Goal: Information Seeking & Learning: Learn about a topic

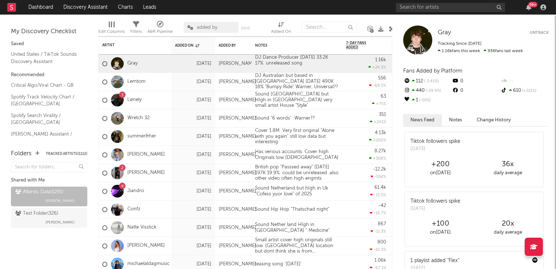
click at [391, 28] on icon at bounding box center [391, 28] width 5 height 5
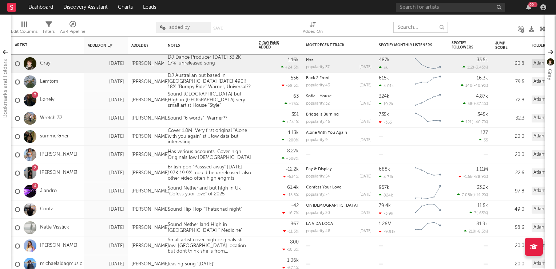
click at [409, 28] on input "text" at bounding box center [420, 27] width 55 height 11
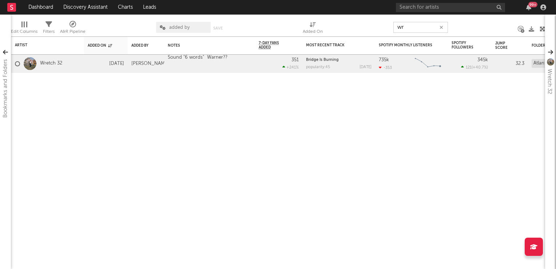
type input "w"
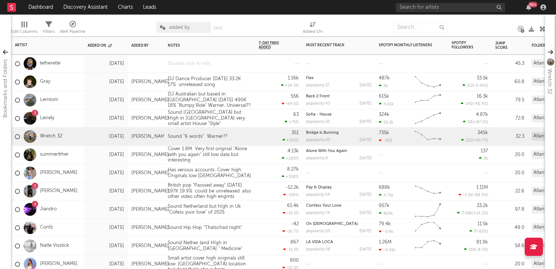
click at [221, 62] on div at bounding box center [209, 64] width 91 height 18
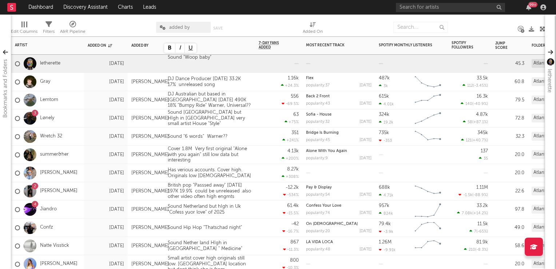
click at [265, 104] on div "556 -69.5 %" at bounding box center [279, 100] width 40 height 18
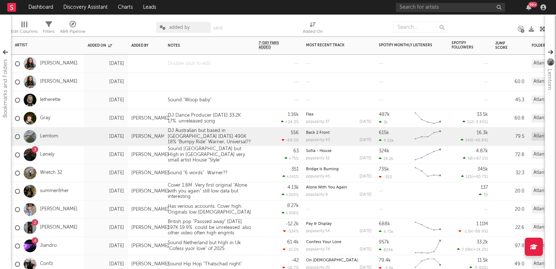
click at [205, 66] on div at bounding box center [209, 64] width 91 height 18
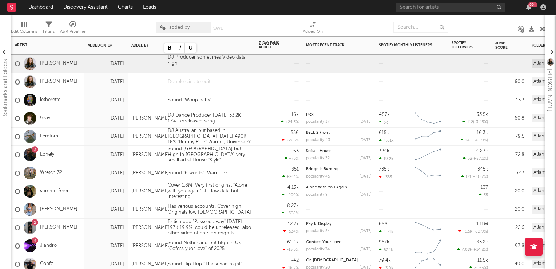
click at [191, 85] on div at bounding box center [209, 82] width 91 height 18
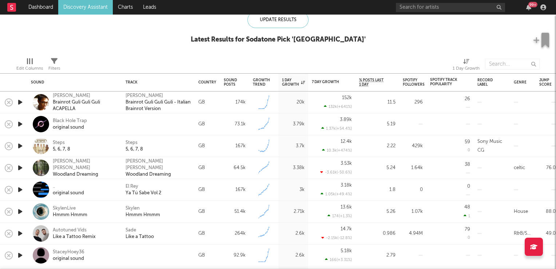
click at [23, 146] on icon "button" at bounding box center [20, 145] width 8 height 9
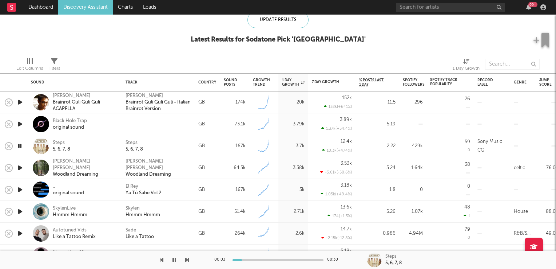
click at [23, 146] on icon "button" at bounding box center [19, 145] width 7 height 9
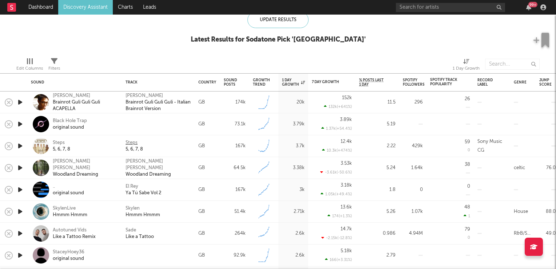
click at [132, 143] on div "Steps" at bounding box center [132, 142] width 12 height 7
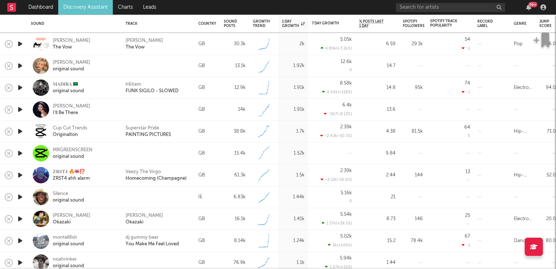
click at [16, 130] on icon "button" at bounding box center [20, 131] width 8 height 9
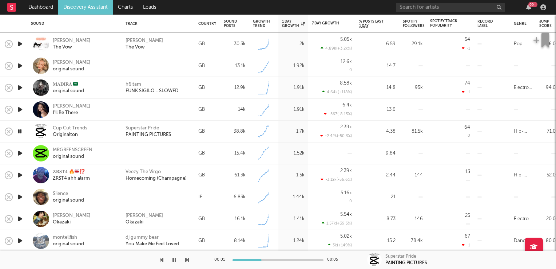
click at [20, 132] on icon "button" at bounding box center [19, 131] width 7 height 9
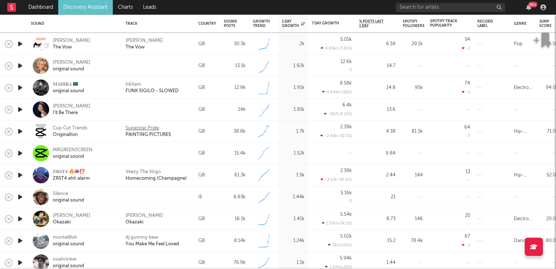
click at [145, 129] on div "Superstar Pride" at bounding box center [142, 128] width 33 height 7
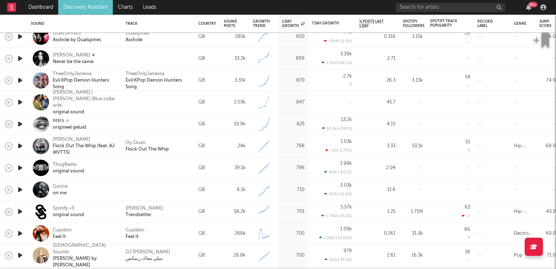
click at [21, 145] on icon "button" at bounding box center [20, 145] width 8 height 9
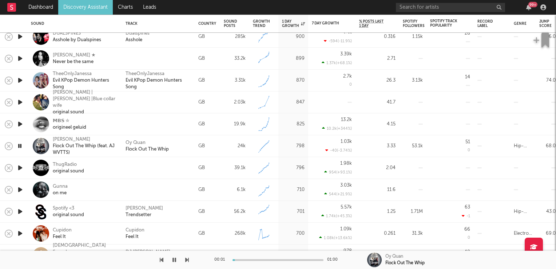
click at [21, 145] on icon "button" at bounding box center [19, 145] width 7 height 9
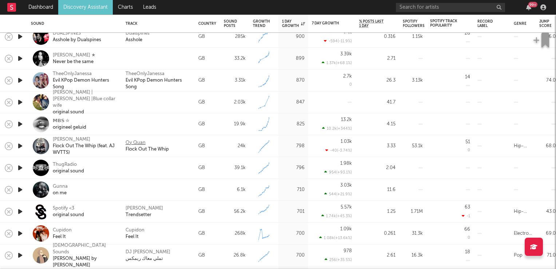
click at [134, 140] on div "Oy Quan" at bounding box center [136, 142] width 20 height 7
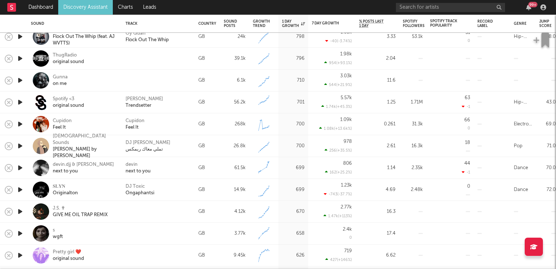
click at [19, 167] on icon "button" at bounding box center [20, 167] width 8 height 9
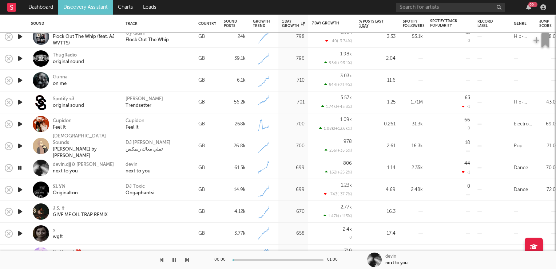
click at [19, 167] on icon "button" at bounding box center [19, 167] width 7 height 9
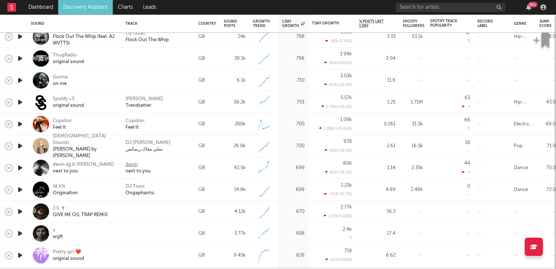
click at [134, 166] on div "devin" at bounding box center [132, 164] width 12 height 7
click at [140, 185] on div "DJ Toxic" at bounding box center [135, 186] width 19 height 7
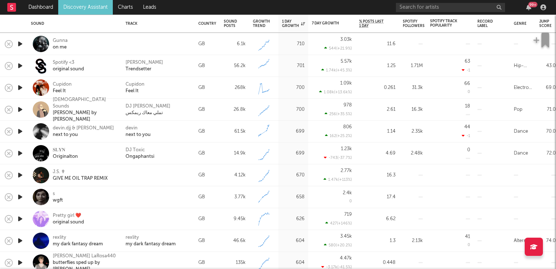
click at [21, 176] on icon "button" at bounding box center [20, 174] width 8 height 9
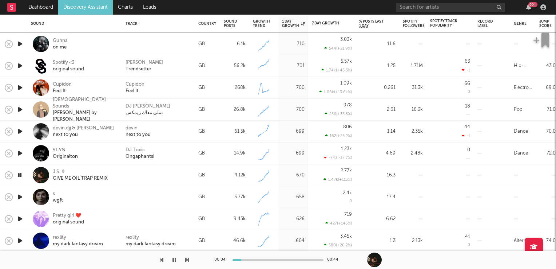
click at [21, 175] on icon "button" at bounding box center [19, 174] width 7 height 9
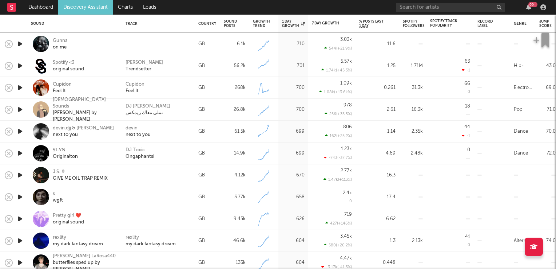
click at [20, 196] on icon "button" at bounding box center [20, 196] width 8 height 9
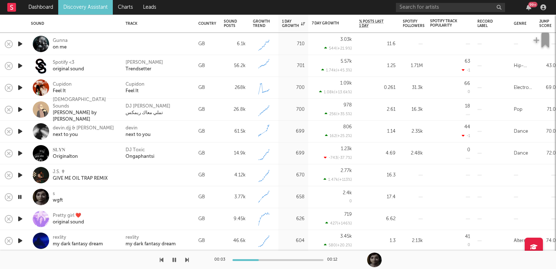
click at [20, 196] on icon "button" at bounding box center [19, 196] width 7 height 9
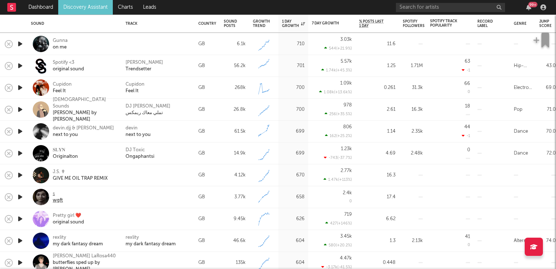
click at [54, 193] on div "s" at bounding box center [58, 193] width 10 height 7
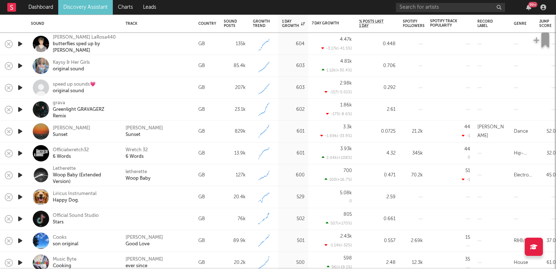
click at [19, 155] on icon "button" at bounding box center [20, 152] width 8 height 9
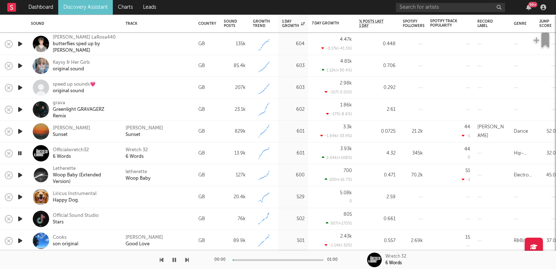
click at [19, 155] on icon "button" at bounding box center [19, 152] width 7 height 9
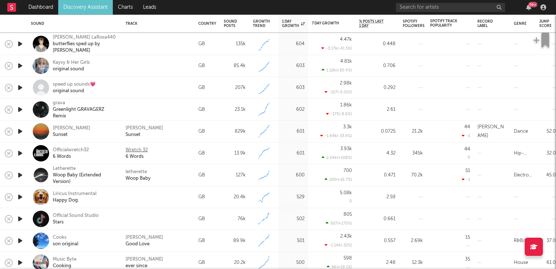
click at [135, 150] on div "Wretch 32" at bounding box center [137, 150] width 22 height 7
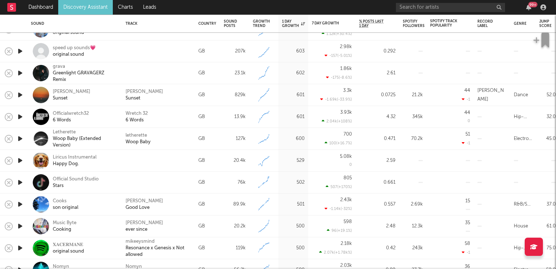
click at [18, 136] on icon "button" at bounding box center [20, 138] width 8 height 9
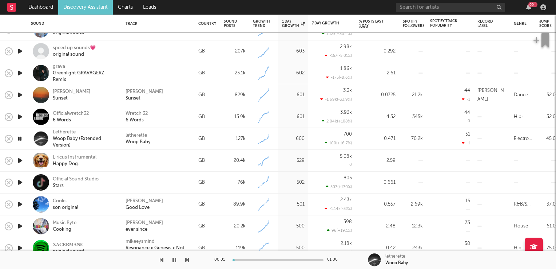
click at [18, 136] on icon "button" at bounding box center [19, 138] width 7 height 9
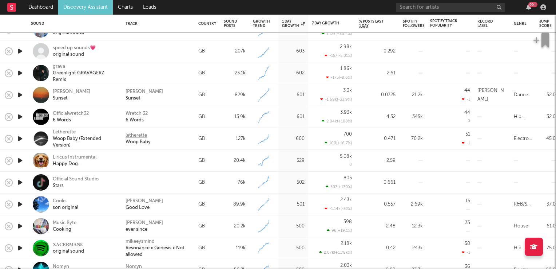
click at [131, 135] on div "letherette" at bounding box center [136, 135] width 21 height 7
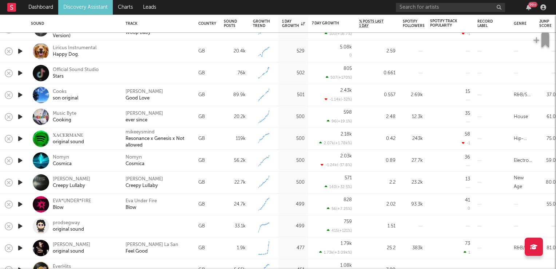
click at [21, 116] on icon "button" at bounding box center [20, 116] width 8 height 9
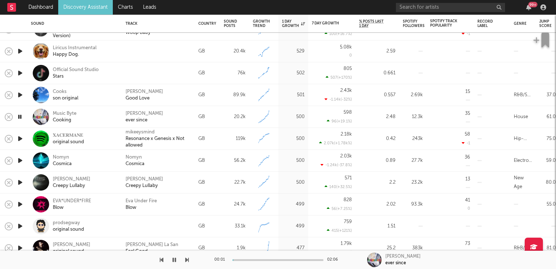
click at [21, 116] on icon "button" at bounding box center [19, 116] width 7 height 9
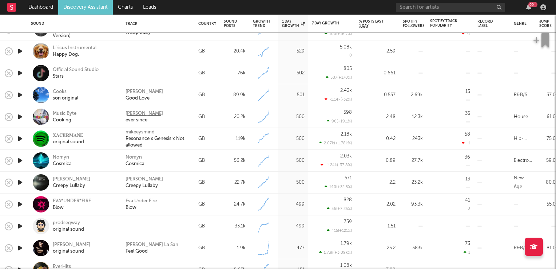
click at [145, 113] on div "Oliver Michael" at bounding box center [144, 113] width 37 height 7
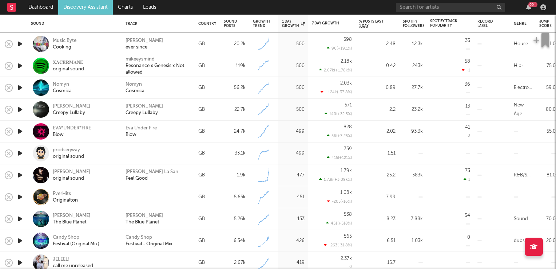
click at [20, 131] on icon "button" at bounding box center [20, 131] width 8 height 9
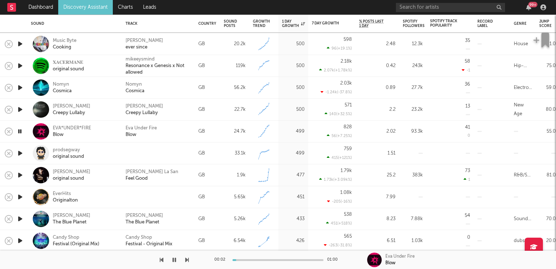
click at [20, 131] on icon "button" at bounding box center [19, 131] width 7 height 9
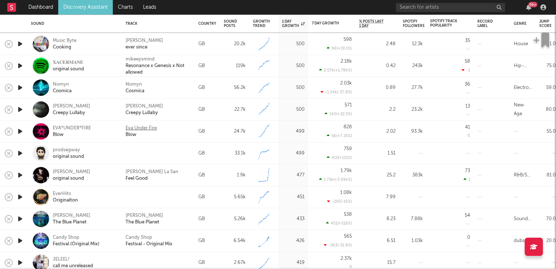
click at [140, 130] on div "Eva Under Fire" at bounding box center [141, 128] width 31 height 7
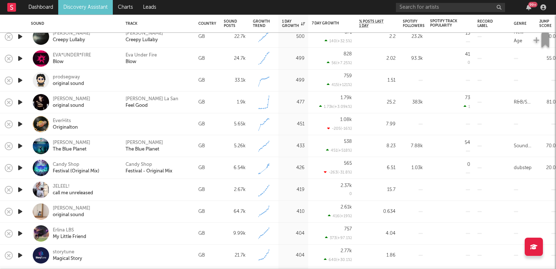
click at [23, 146] on icon "button" at bounding box center [20, 145] width 8 height 9
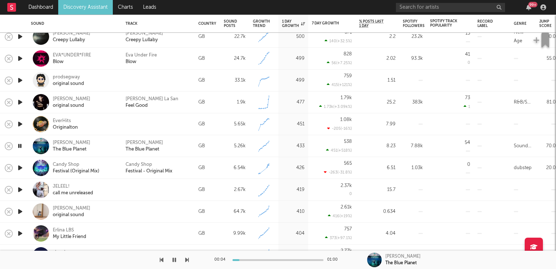
click at [23, 146] on icon "button" at bounding box center [19, 145] width 7 height 9
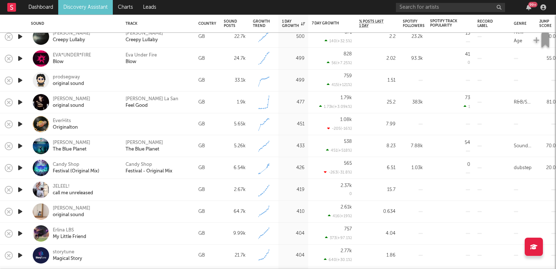
click at [20, 189] on icon "button" at bounding box center [20, 189] width 8 height 9
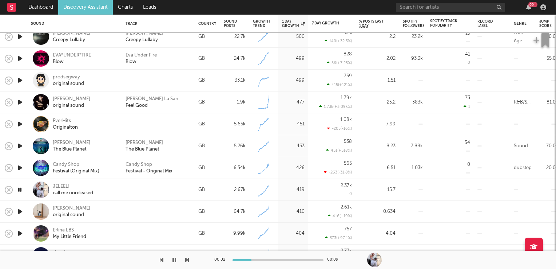
click at [20, 189] on icon "button" at bounding box center [19, 189] width 7 height 9
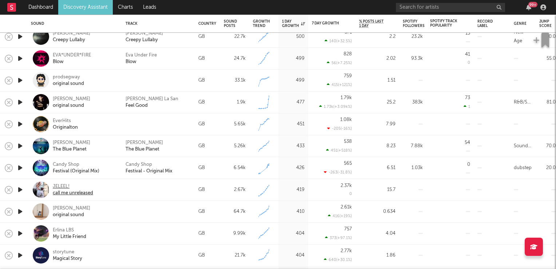
click at [64, 189] on div "JELEEL!" at bounding box center [73, 186] width 40 height 7
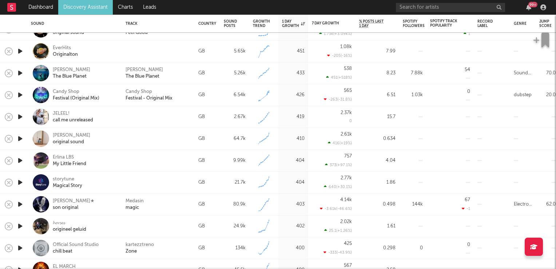
click at [19, 161] on icon "button" at bounding box center [20, 160] width 8 height 9
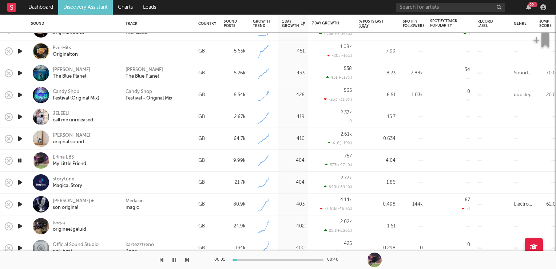
click at [19, 161] on icon "button" at bounding box center [19, 160] width 7 height 9
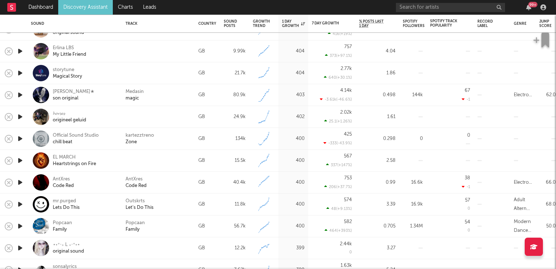
click at [18, 185] on icon "button" at bounding box center [20, 182] width 8 height 9
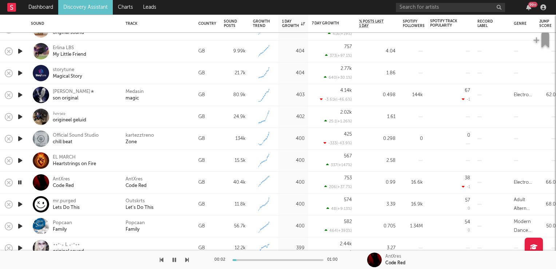
click at [18, 185] on icon "button" at bounding box center [19, 182] width 7 height 9
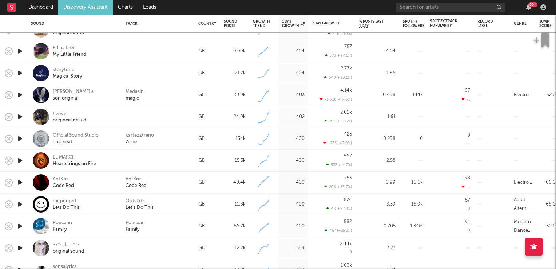
click at [135, 180] on div "AntXres" at bounding box center [134, 179] width 17 height 7
click at [20, 181] on icon "button" at bounding box center [20, 182] width 8 height 9
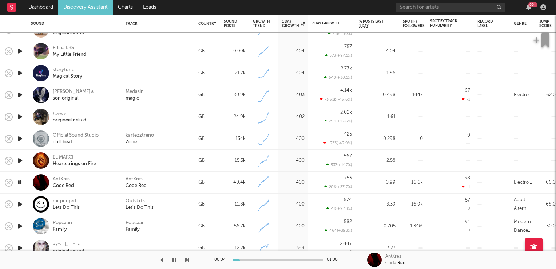
click at [20, 181] on icon "button" at bounding box center [19, 182] width 7 height 9
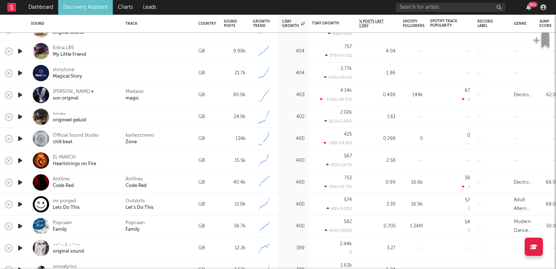
click at [18, 161] on icon "button" at bounding box center [20, 160] width 8 height 9
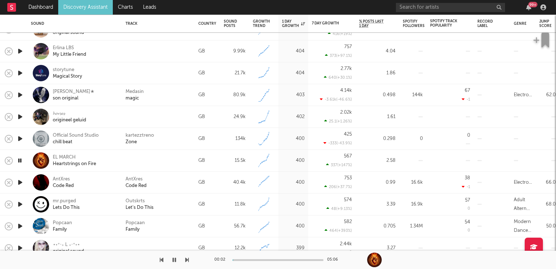
click at [18, 161] on icon "button" at bounding box center [19, 160] width 7 height 9
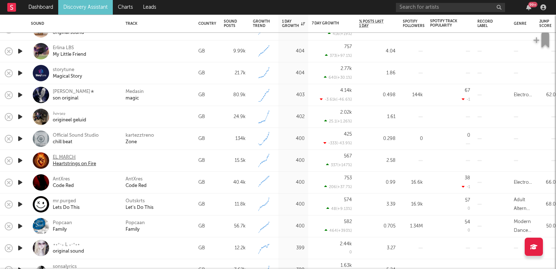
click at [61, 155] on div "EL MARCH" at bounding box center [74, 157] width 43 height 7
click at [131, 7] on link "Charts" at bounding box center [125, 7] width 25 height 15
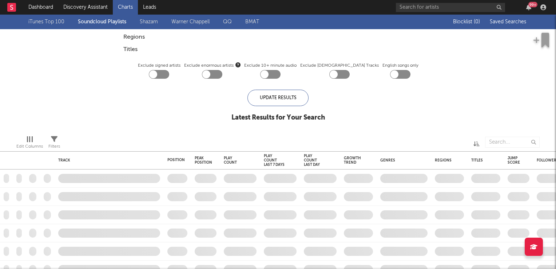
checkbox input "true"
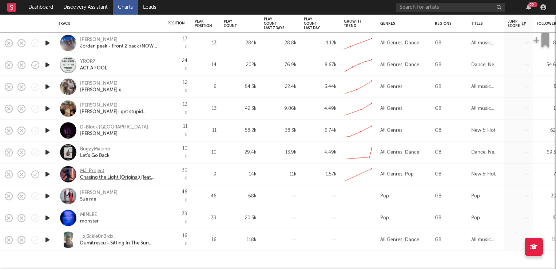
click at [90, 170] on div "MJ-Project" at bounding box center [119, 170] width 78 height 7
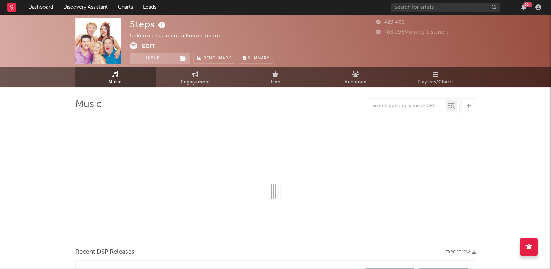
select select "6m"
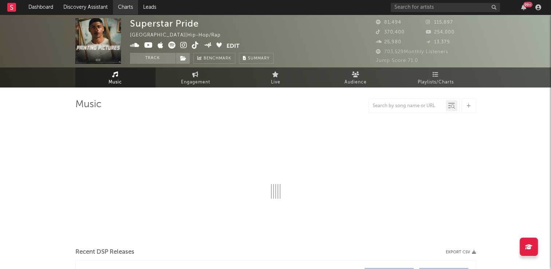
select select "6m"
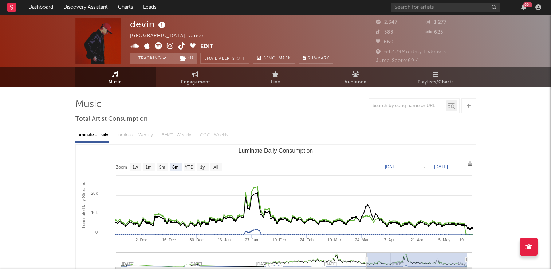
select select "6m"
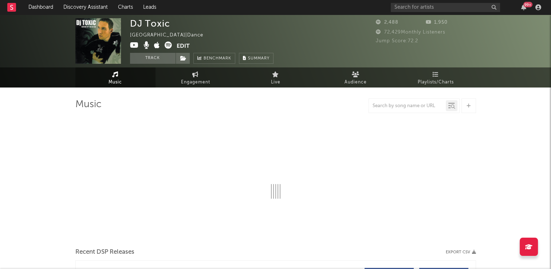
select select "6m"
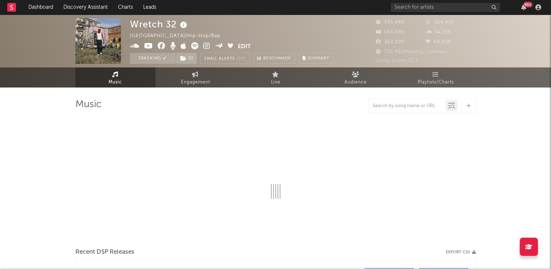
select select "6m"
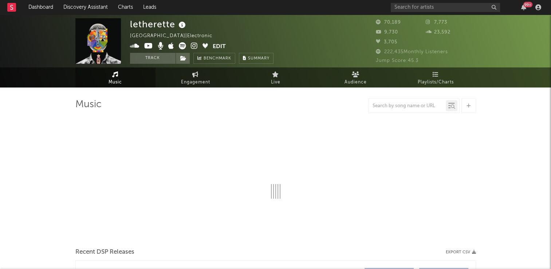
click at [181, 25] on icon at bounding box center [182, 25] width 11 height 10
select select "6m"
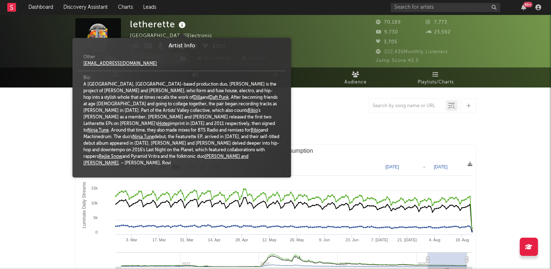
click at [297, 30] on div "letherette United Kingdom | Electronic Edit Track Benchmark Summary" at bounding box center [248, 40] width 237 height 45
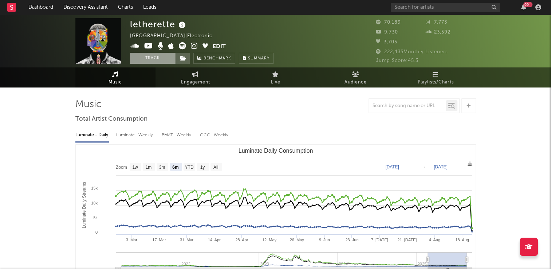
click at [150, 58] on button "Track" at bounding box center [152, 58] width 45 height 11
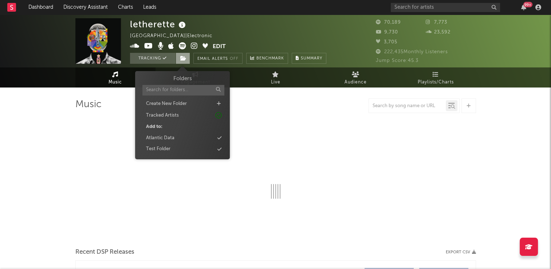
click at [181, 59] on icon at bounding box center [183, 58] width 6 height 5
click at [170, 138] on div "Atlantic Data" at bounding box center [160, 137] width 28 height 7
select select "6m"
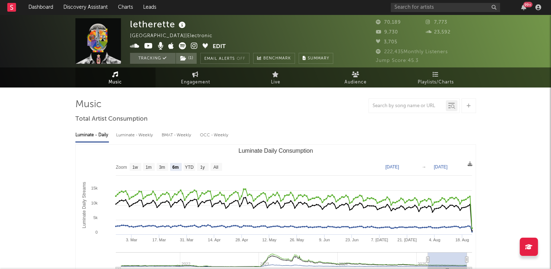
click at [281, 28] on div "letherette United Kingdom | Electronic Edit Tracking ( 1 ) Email Alerts Off Ben…" at bounding box center [231, 40] width 203 height 45
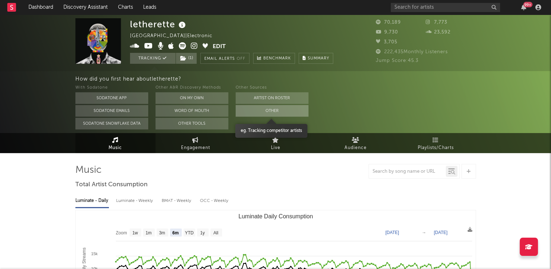
click at [259, 110] on button "Other" at bounding box center [271, 111] width 73 height 12
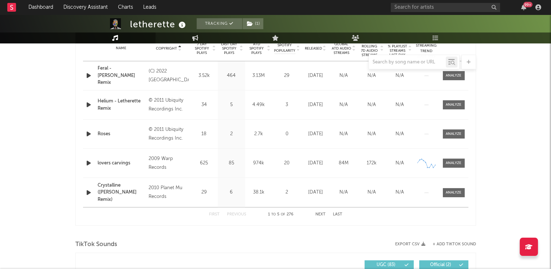
scroll to position [291, 0]
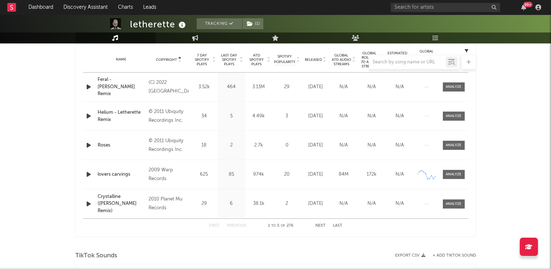
click at [179, 59] on div at bounding box center [275, 62] width 400 height 15
click at [317, 226] on button "Next" at bounding box center [320, 225] width 10 height 4
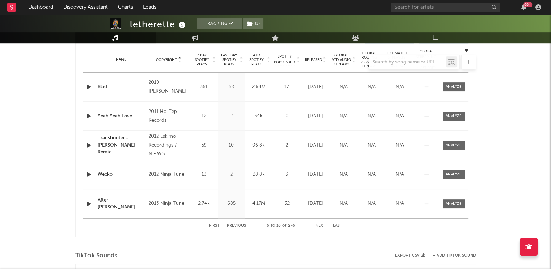
click at [317, 226] on button "Next" at bounding box center [320, 225] width 10 height 4
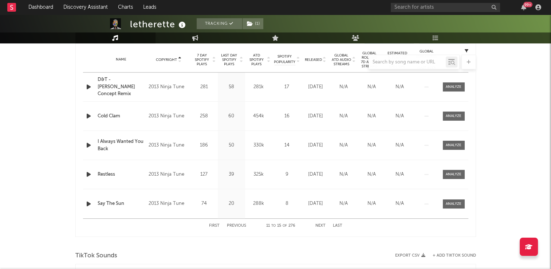
click at [317, 226] on button "Next" at bounding box center [320, 225] width 10 height 4
click at [318, 226] on button "Next" at bounding box center [320, 225] width 10 height 4
click at [319, 226] on button "Next" at bounding box center [320, 225] width 10 height 4
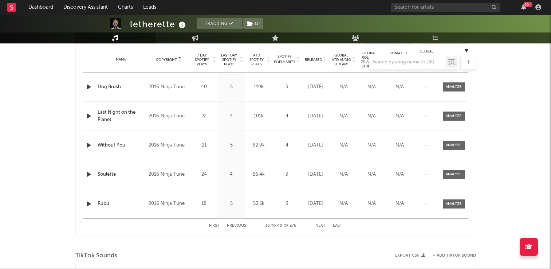
click at [319, 226] on button "Next" at bounding box center [320, 225] width 10 height 4
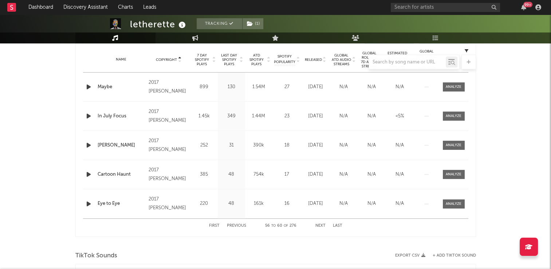
click at [319, 226] on button "Next" at bounding box center [320, 225] width 10 height 4
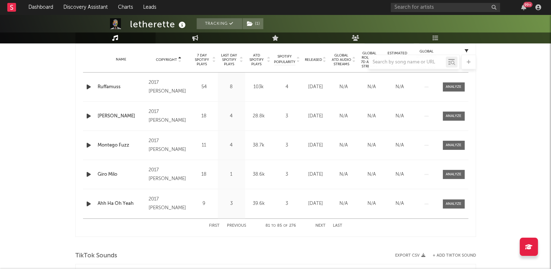
click at [319, 226] on button "Next" at bounding box center [320, 225] width 10 height 4
click at [179, 62] on div at bounding box center [275, 62] width 400 height 15
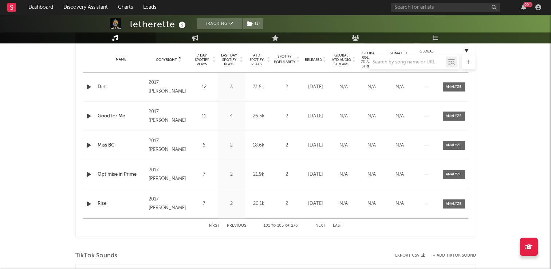
click at [180, 58] on div at bounding box center [275, 62] width 400 height 15
click at [213, 226] on button "First" at bounding box center [214, 225] width 11 height 4
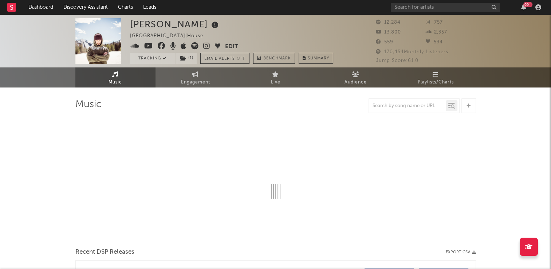
select select "6m"
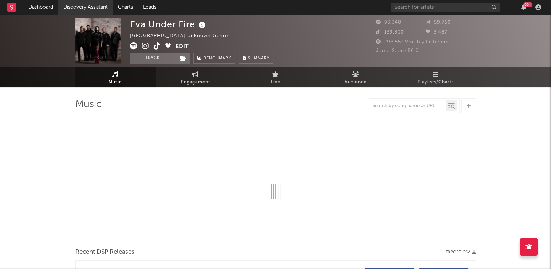
select select "6m"
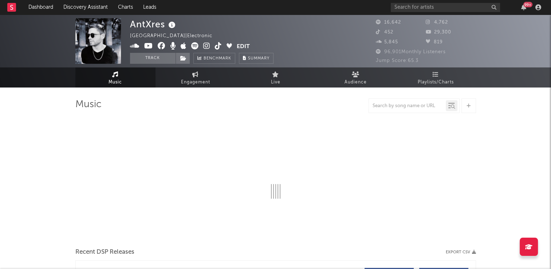
click at [172, 25] on icon at bounding box center [172, 25] width 11 height 10
select select "6m"
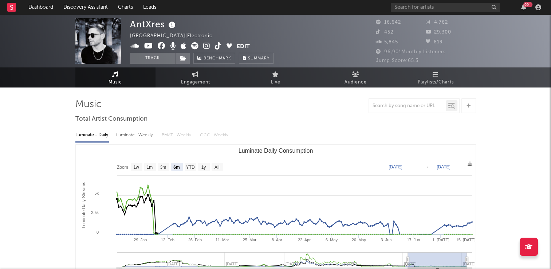
click at [212, 28] on div "AntXres Ukraine | Electronic Edit Track Benchmark Summary" at bounding box center [201, 40] width 143 height 45
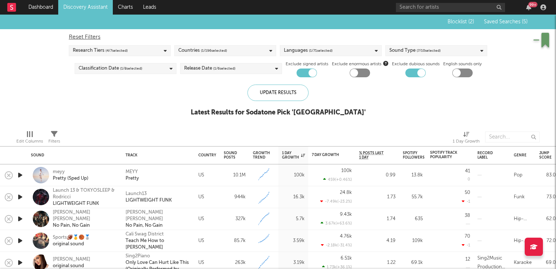
click at [90, 7] on link "Discovery Assistant" at bounding box center [85, 7] width 55 height 15
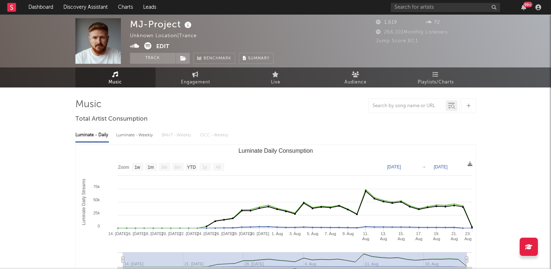
select select "1w"
click at [91, 6] on link "Discovery Assistant" at bounding box center [85, 7] width 55 height 15
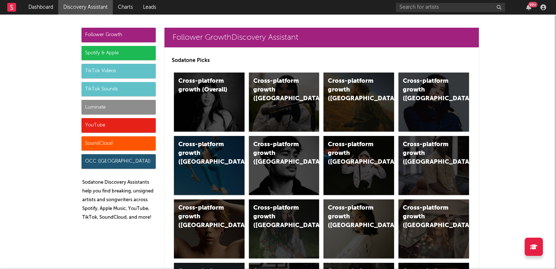
click at [111, 70] on div "TikTok Videos" at bounding box center [119, 71] width 74 height 15
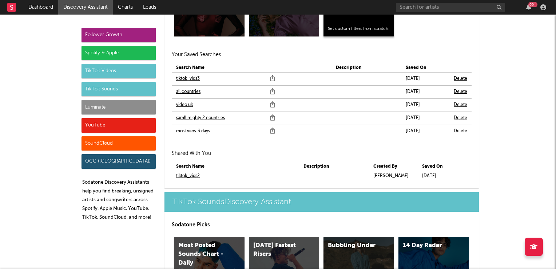
scroll to position [2551, 0]
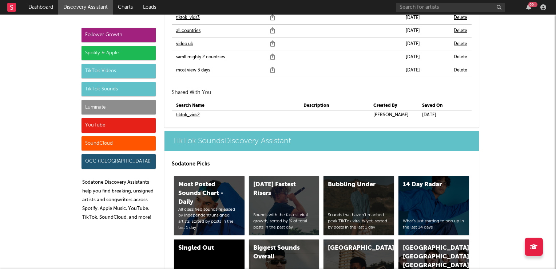
click at [201, 57] on link "samll mighty 2 countries" at bounding box center [200, 57] width 49 height 9
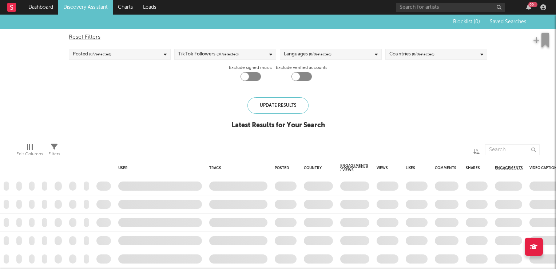
checkbox input "true"
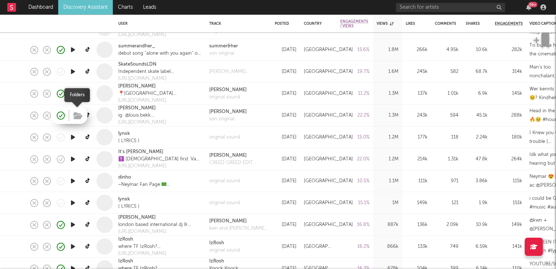
click at [78, 115] on icon "button" at bounding box center [78, 116] width 9 height 8
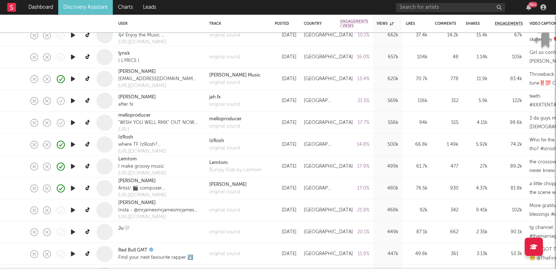
click at [74, 122] on icon "button" at bounding box center [73, 122] width 8 height 9
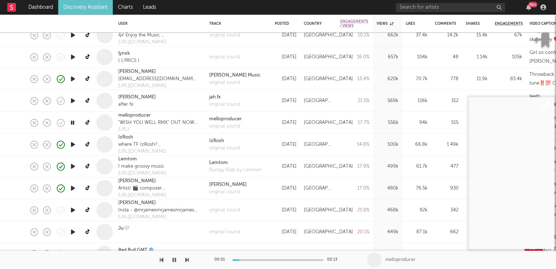
click at [74, 122] on icon "button" at bounding box center [72, 122] width 7 height 9
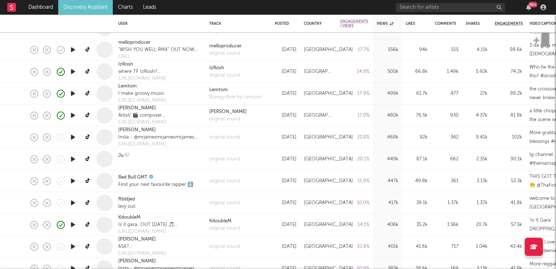
click at [72, 137] on icon "button" at bounding box center [73, 136] width 8 height 9
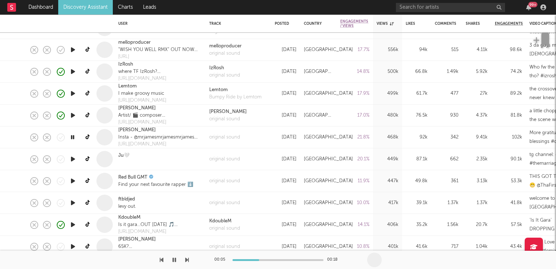
click at [72, 137] on icon "button" at bounding box center [72, 136] width 7 height 9
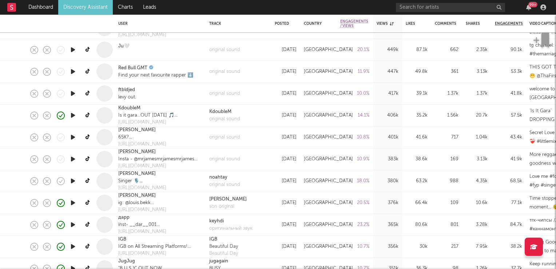
click at [73, 136] on icon "button" at bounding box center [73, 136] width 8 height 9
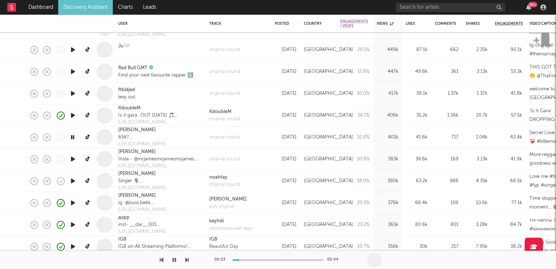
click at [73, 136] on icon "button" at bounding box center [72, 136] width 7 height 9
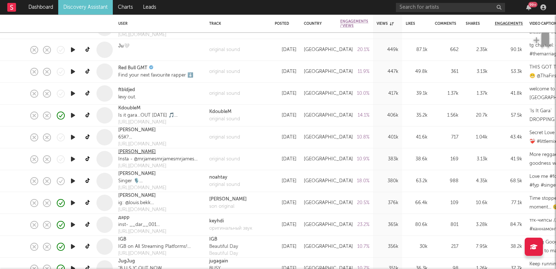
click at [123, 153] on link "[PERSON_NAME]" at bounding box center [136, 151] width 37 height 7
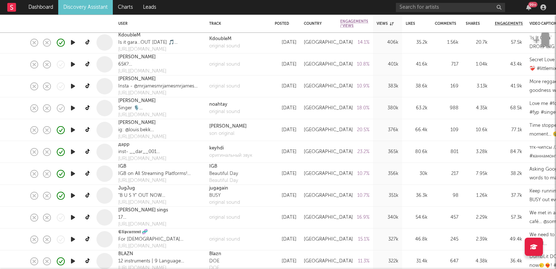
click at [72, 109] on icon "button" at bounding box center [73, 107] width 8 height 9
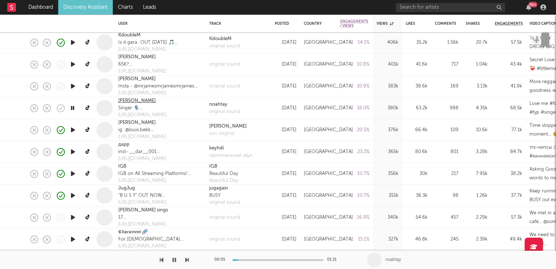
click at [131, 102] on link "Noah Taylor" at bounding box center [136, 100] width 37 height 7
click at [71, 107] on icon "button" at bounding box center [72, 107] width 7 height 9
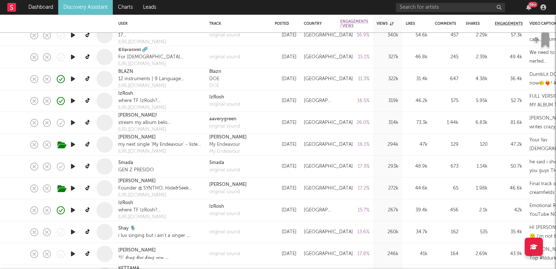
click at [72, 121] on icon "button" at bounding box center [73, 122] width 8 height 9
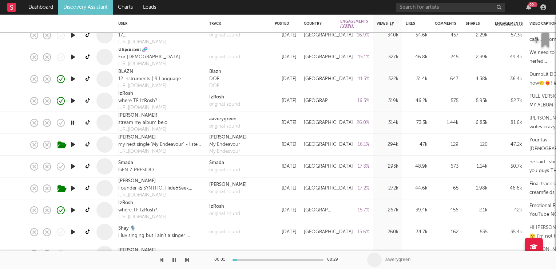
click at [72, 121] on icon "button" at bounding box center [72, 122] width 7 height 9
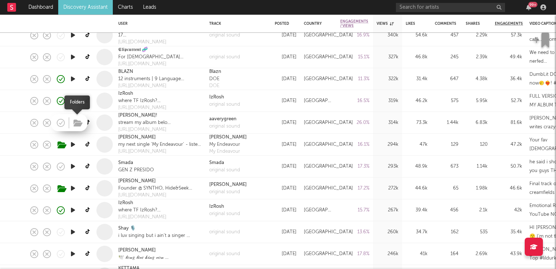
click at [79, 122] on icon "button" at bounding box center [78, 123] width 9 height 8
click at [126, 117] on link "avery!" at bounding box center [137, 115] width 39 height 7
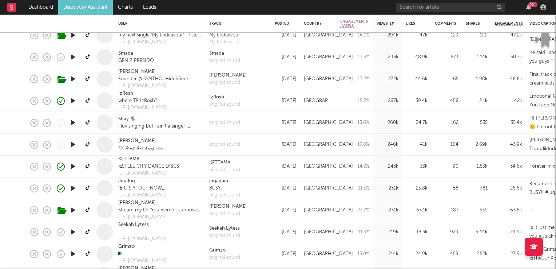
click at [73, 122] on icon "button" at bounding box center [73, 122] width 8 height 9
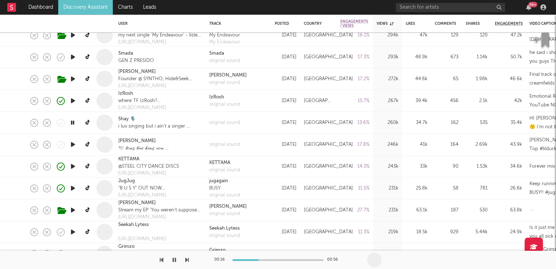
click at [72, 146] on icon "button" at bounding box center [73, 144] width 8 height 9
click at [74, 145] on icon "button" at bounding box center [72, 144] width 7 height 9
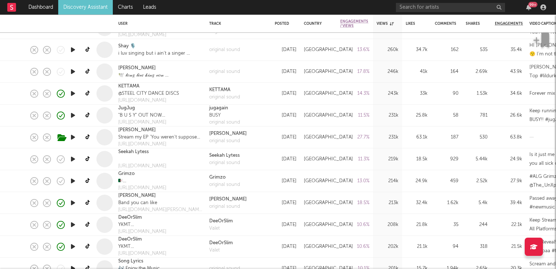
click at [73, 159] on icon "button" at bounding box center [73, 158] width 8 height 9
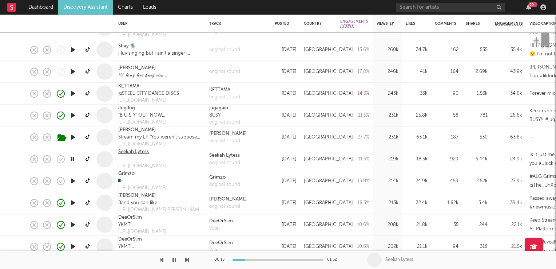
click at [136, 150] on link "Seekah Lytess" at bounding box center [133, 151] width 31 height 7
click at [72, 159] on icon "button" at bounding box center [72, 158] width 7 height 9
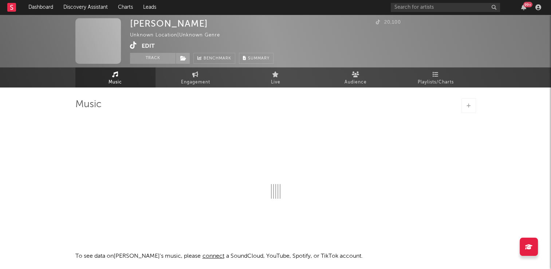
select select "1w"
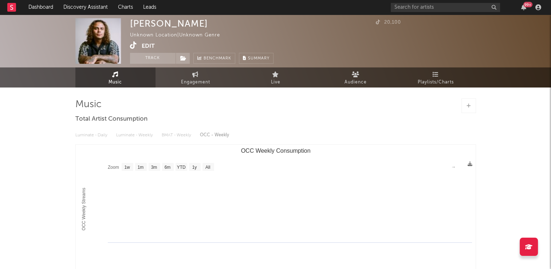
click at [131, 49] on icon at bounding box center [133, 44] width 7 height 7
click at [440, 8] on input "text" at bounding box center [445, 7] width 109 height 9
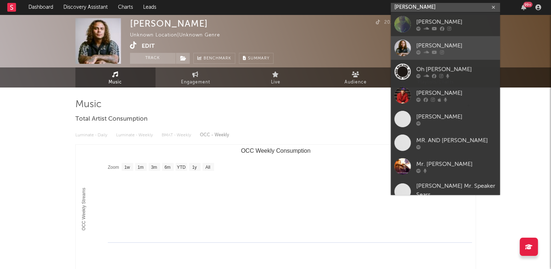
type input "[PERSON_NAME]"
click at [432, 50] on icon at bounding box center [434, 52] width 5 height 4
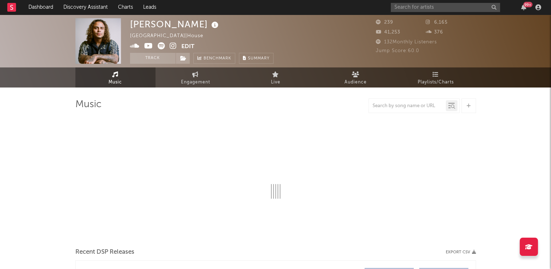
select select "1w"
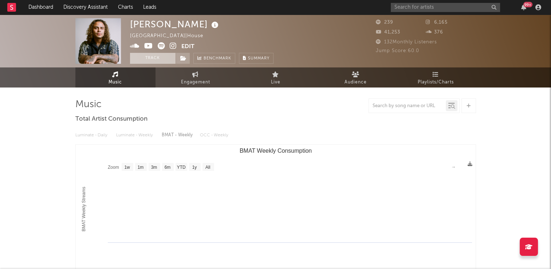
click at [149, 56] on button "Track" at bounding box center [152, 58] width 45 height 11
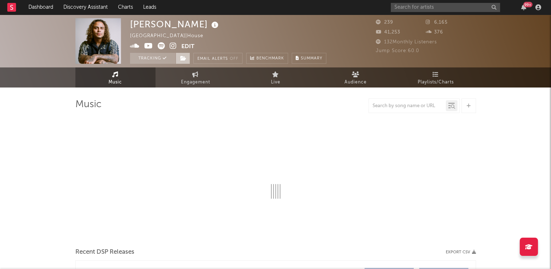
click at [185, 58] on icon at bounding box center [183, 58] width 6 height 5
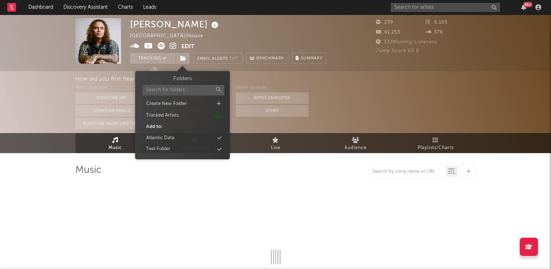
select select "1w"
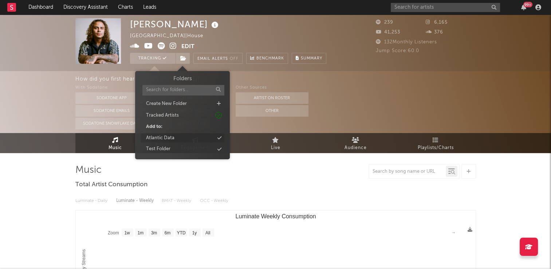
click at [185, 140] on div "Atlantic Data" at bounding box center [182, 137] width 84 height 9
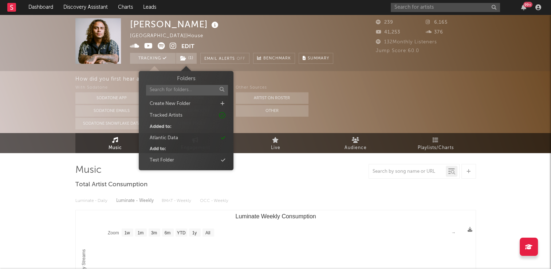
click at [328, 114] on div "With Sodatone Sodatone App Sodatone Emails Sodatone Snowflake Data Other A&R Di…" at bounding box center [313, 106] width 476 height 46
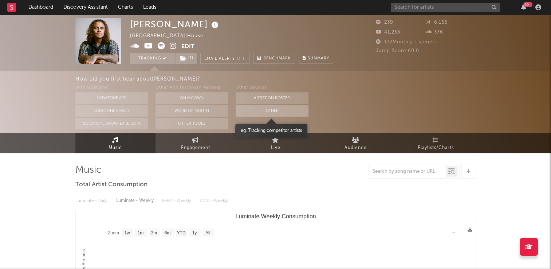
click at [282, 113] on button "Other" at bounding box center [271, 111] width 73 height 12
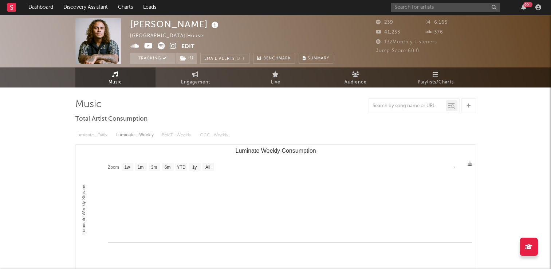
click at [98, 79] on link "Music" at bounding box center [115, 77] width 80 height 20
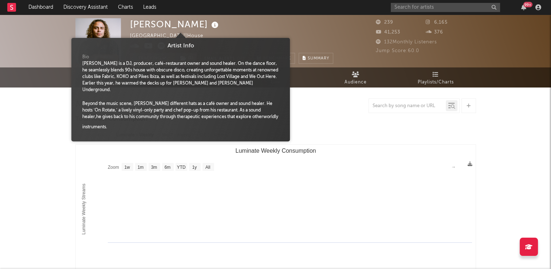
click at [210, 24] on icon at bounding box center [215, 25] width 11 height 10
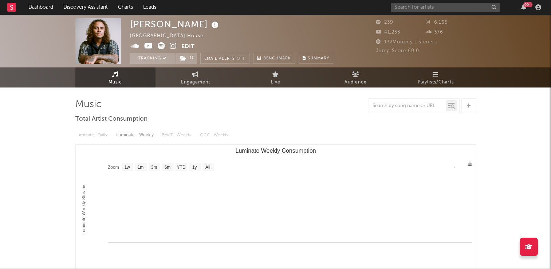
click at [302, 29] on div "Mr James United Kingdom | House Edit Tracking ( 1 ) Email Alerts Off Benchmark …" at bounding box center [231, 40] width 203 height 45
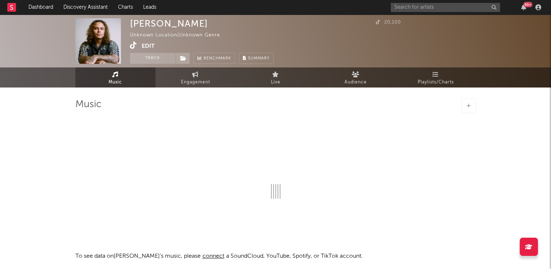
select select "1w"
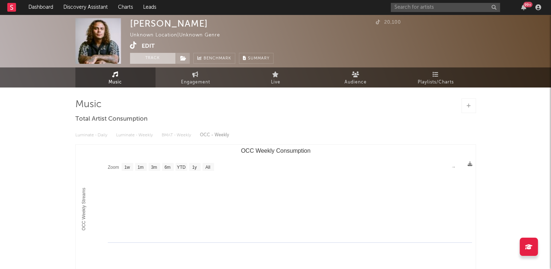
click at [138, 56] on button "Track" at bounding box center [152, 58] width 45 height 11
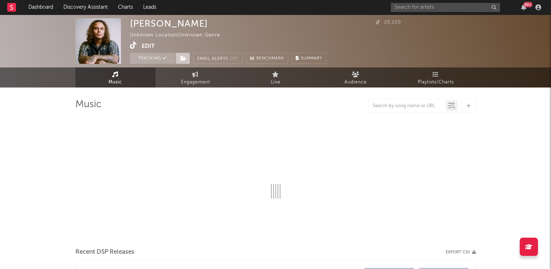
select select "1w"
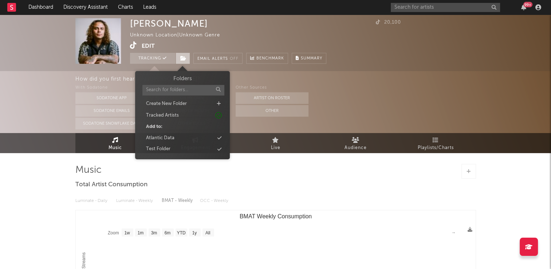
click at [181, 59] on icon at bounding box center [183, 58] width 6 height 5
click at [166, 138] on div "Atlantic Data" at bounding box center [160, 137] width 28 height 7
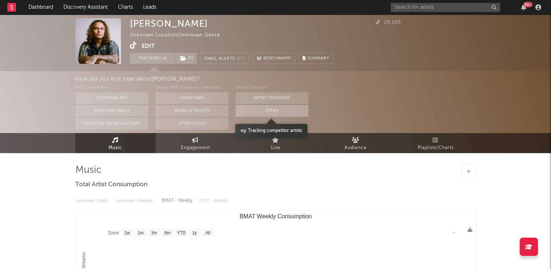
click at [259, 113] on button "Other" at bounding box center [271, 111] width 73 height 12
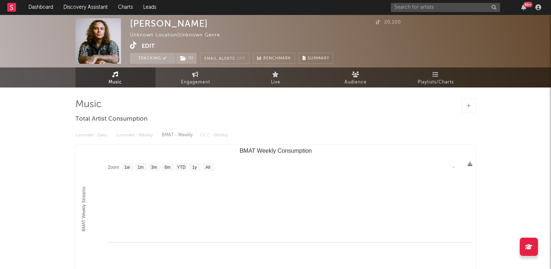
click at [132, 46] on icon at bounding box center [133, 44] width 7 height 7
click at [183, 79] on span "Engagement" at bounding box center [195, 82] width 29 height 9
select select "1w"
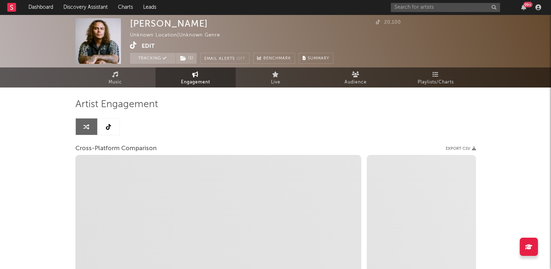
click at [112, 134] on link at bounding box center [109, 126] width 22 height 16
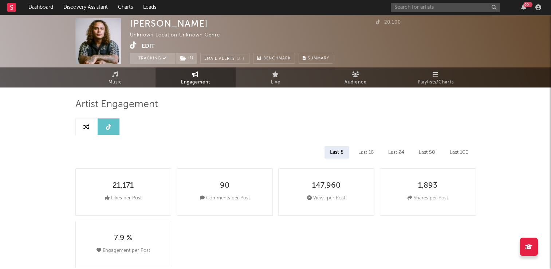
select select "1w"
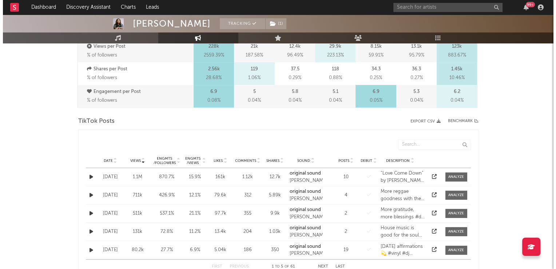
scroll to position [364, 0]
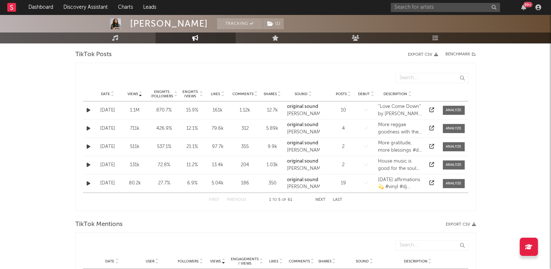
click at [112, 92] on icon at bounding box center [113, 92] width 4 height 3
click at [89, 184] on icon "button" at bounding box center [89, 183] width 4 height 5
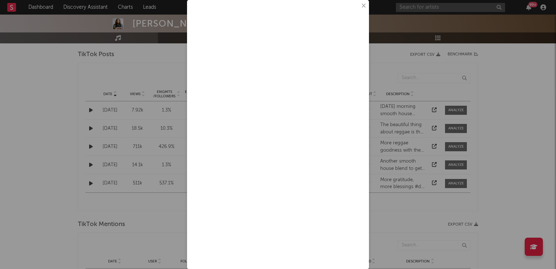
click at [359, 7] on button "×" at bounding box center [363, 6] width 8 height 8
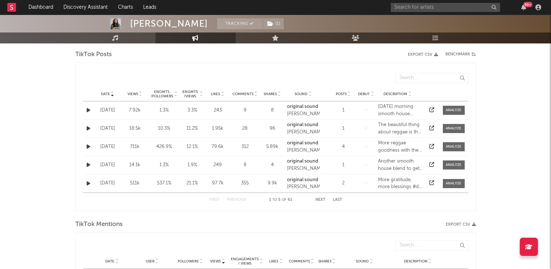
click at [89, 147] on icon "button" at bounding box center [89, 146] width 4 height 5
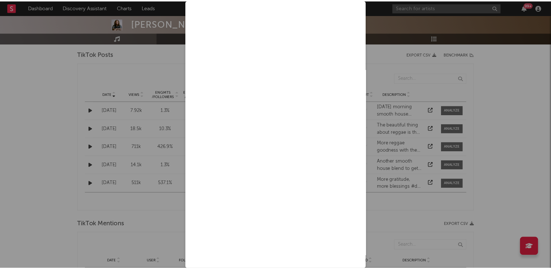
scroll to position [0, 0]
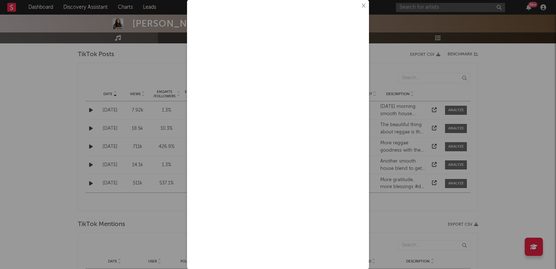
click at [359, 8] on button "×" at bounding box center [363, 6] width 8 height 8
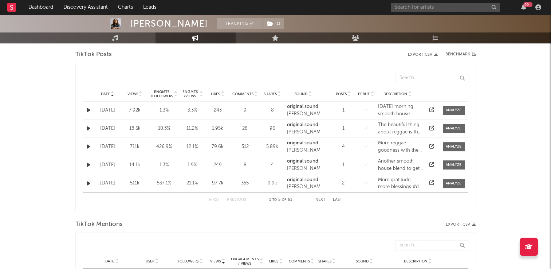
click at [320, 198] on button "Next" at bounding box center [320, 200] width 10 height 4
click at [321, 198] on button "Next" at bounding box center [320, 200] width 10 height 4
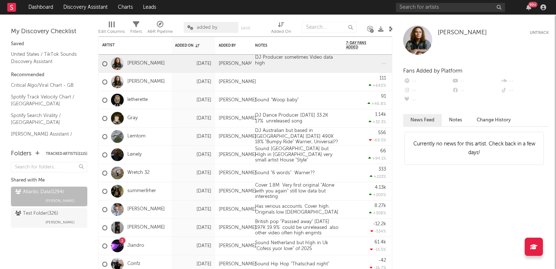
click at [392, 29] on icon at bounding box center [391, 28] width 5 height 5
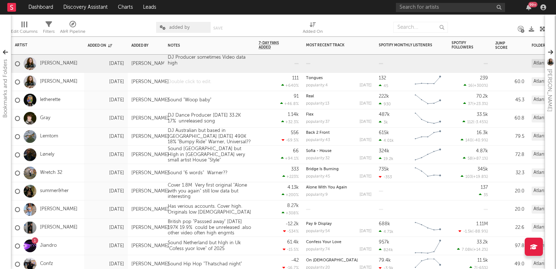
click at [188, 85] on div at bounding box center [209, 82] width 91 height 18
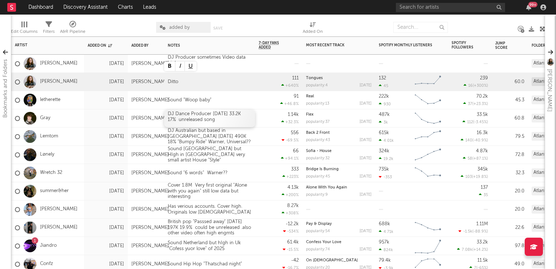
click at [251, 124] on div "DJ Dance Producer [DATE] 33.2K 17% unreleased song" at bounding box center [209, 118] width 91 height 18
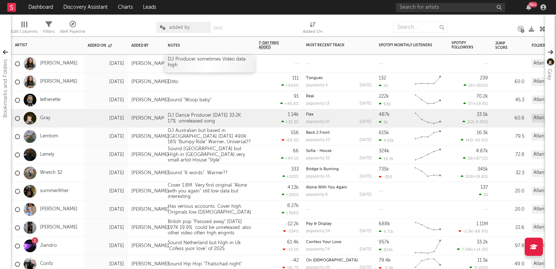
click at [213, 67] on div "DJ Producer sometimes Video data high" at bounding box center [209, 64] width 91 height 18
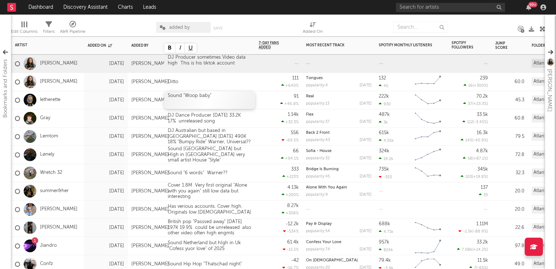
click at [254, 95] on div "Sound "Woop baby"" at bounding box center [209, 100] width 91 height 18
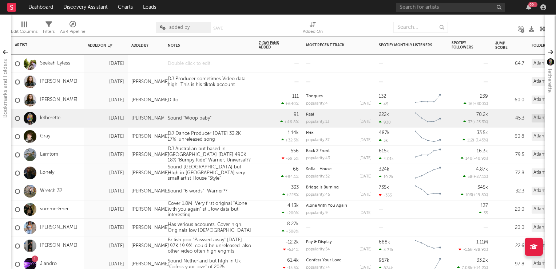
click at [202, 62] on div at bounding box center [209, 64] width 91 height 18
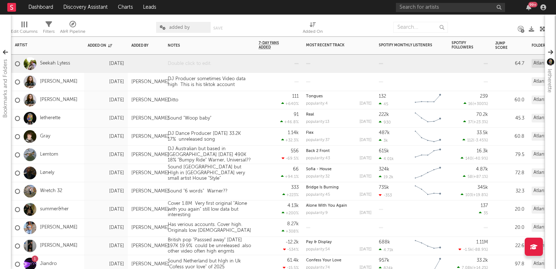
click at [202, 62] on div at bounding box center [209, 64] width 91 height 18
click at [226, 61] on div at bounding box center [209, 64] width 91 height 18
click at [188, 60] on div "[DATE] 210K 11%" at bounding box center [209, 64] width 91 height 18
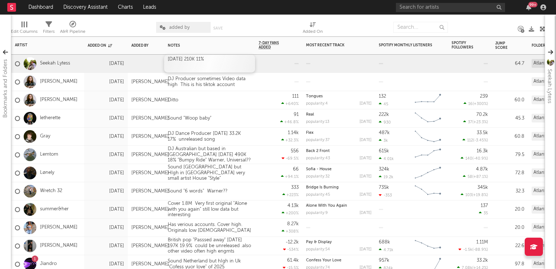
click at [188, 60] on div "[DATE] 210K 11%" at bounding box center [209, 64] width 91 height 18
click at [189, 60] on div "20Aug 210K 11%" at bounding box center [209, 64] width 91 height 18
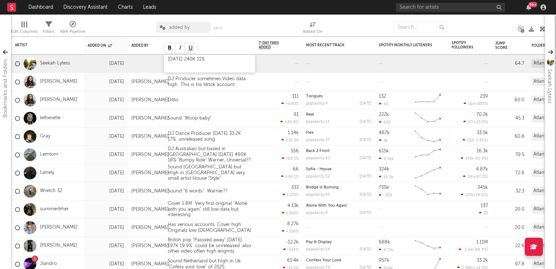
click at [230, 61] on div "20Aug 240K 11%" at bounding box center [209, 64] width 91 height 18
click at [266, 112] on div "91 +46.8 %" at bounding box center [279, 118] width 40 height 18
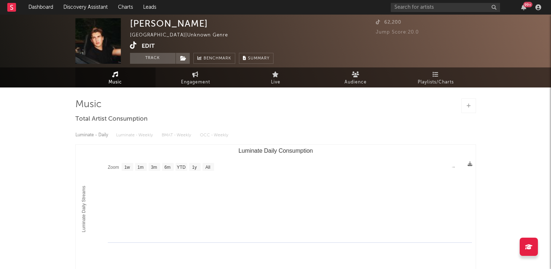
select select "1w"
click at [130, 48] on icon at bounding box center [133, 44] width 7 height 7
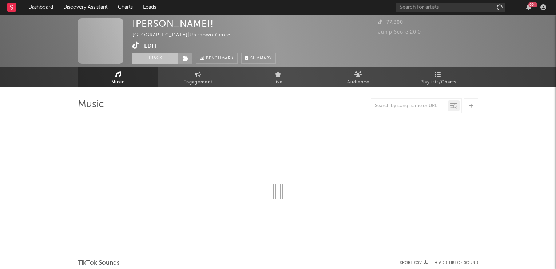
select select "1w"
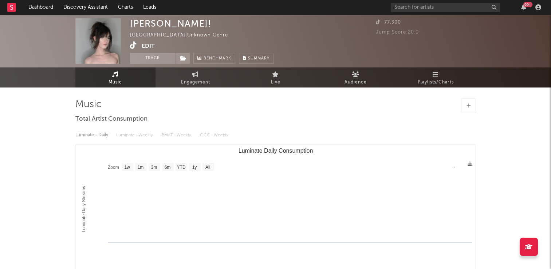
click at [131, 45] on icon at bounding box center [133, 44] width 7 height 7
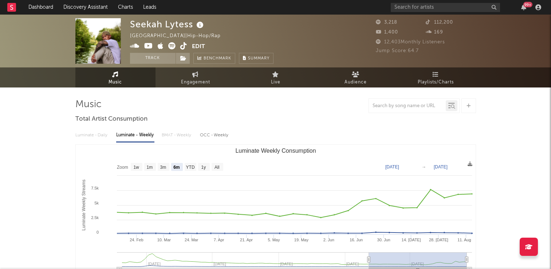
select select "6m"
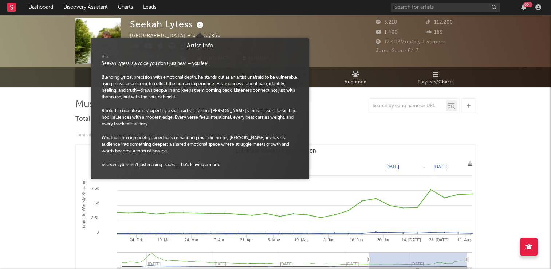
click at [201, 27] on icon at bounding box center [200, 25] width 11 height 10
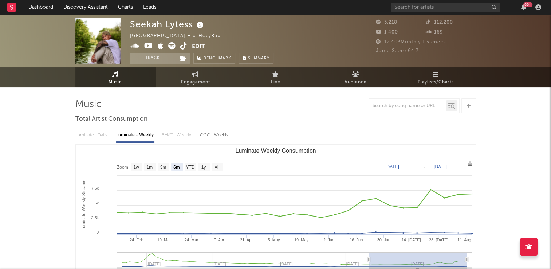
click at [246, 28] on div "Seekah Lytess [GEOGRAPHIC_DATA] | Hip-Hop/Rap Edit Track Benchmark Summary" at bounding box center [201, 40] width 143 height 45
click at [145, 61] on button "Track" at bounding box center [152, 58] width 45 height 11
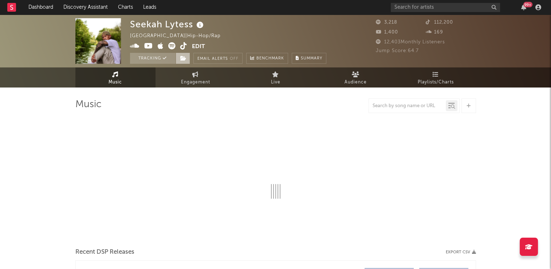
click at [181, 58] on icon at bounding box center [183, 58] width 6 height 5
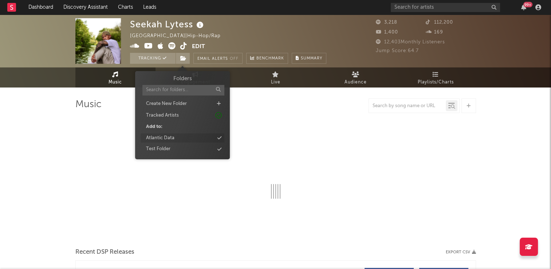
click at [169, 137] on div "Atlantic Data" at bounding box center [160, 137] width 28 height 7
select select "6m"
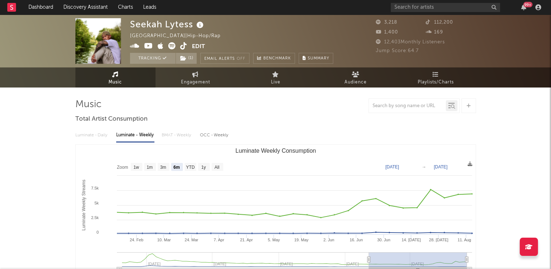
click at [239, 34] on div "Seekah Lytess [GEOGRAPHIC_DATA] | Hip-Hop/Rap Edit Tracking ( 1 ) Email Alerts …" at bounding box center [231, 40] width 203 height 45
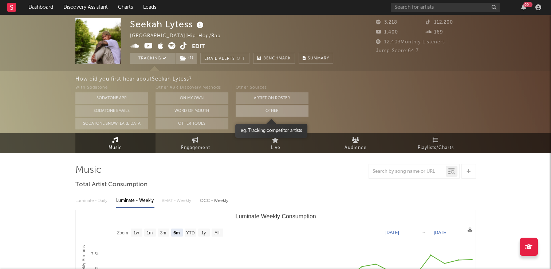
click at [252, 112] on button "Other" at bounding box center [271, 111] width 73 height 12
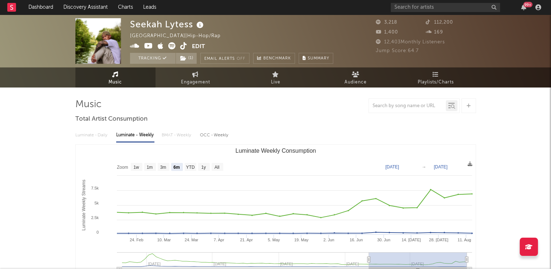
click at [181, 47] on icon at bounding box center [183, 45] width 7 height 7
click at [202, 78] on span "Engagement" at bounding box center [195, 82] width 29 height 9
select select "1w"
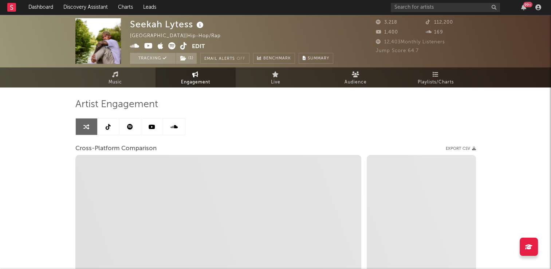
click at [108, 128] on icon at bounding box center [108, 127] width 5 height 6
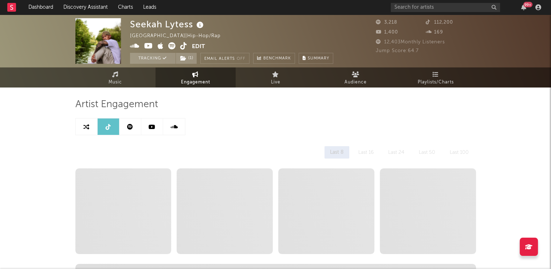
select select "6m"
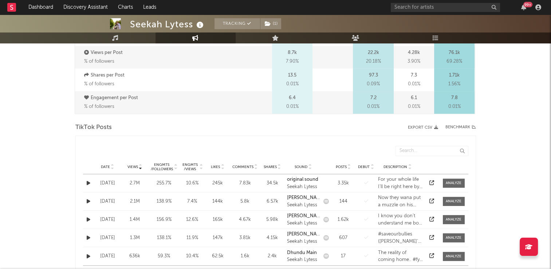
scroll to position [364, 0]
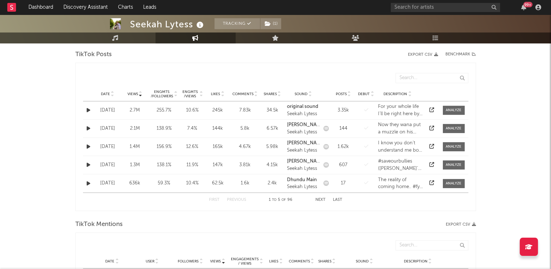
click at [112, 91] on icon at bounding box center [113, 92] width 4 height 3
